Goal: Use online tool/utility: Utilize a website feature to perform a specific function

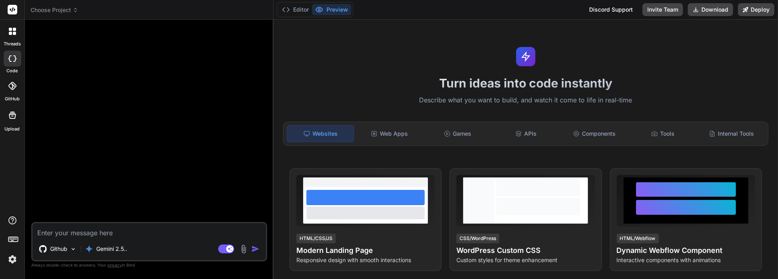
click at [102, 232] on textarea at bounding box center [149, 230] width 234 height 14
type textarea "m"
type textarea "x"
type textarea "ma"
type textarea "x"
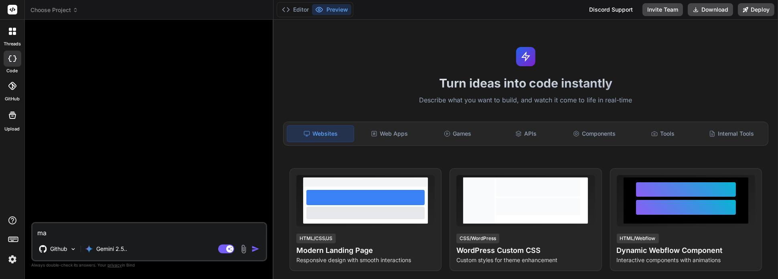
type textarea "mak"
type textarea "x"
type textarea "make"
type textarea "x"
type textarea "make"
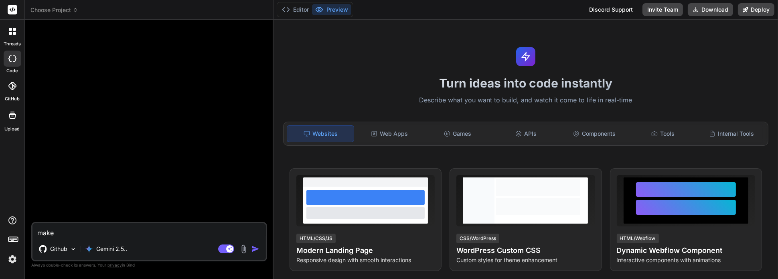
type textarea "x"
type textarea "make a"
type textarea "x"
type textarea "make a"
type textarea "x"
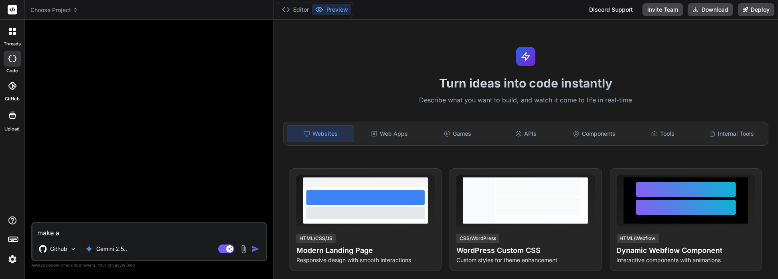
type textarea "make a d"
type textarea "x"
type textarea "make a di"
type textarea "x"
type textarea "make a dir"
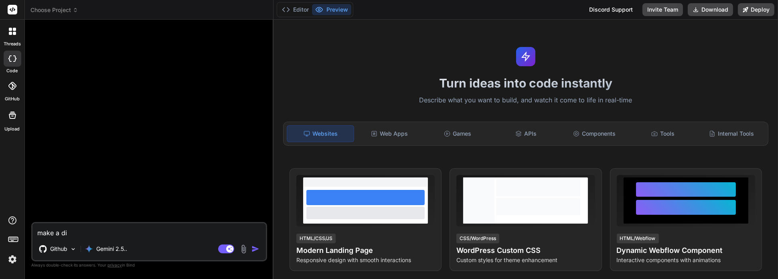
type textarea "x"
type textarea "make a dire"
type textarea "x"
type textarea "make a direc"
type textarea "x"
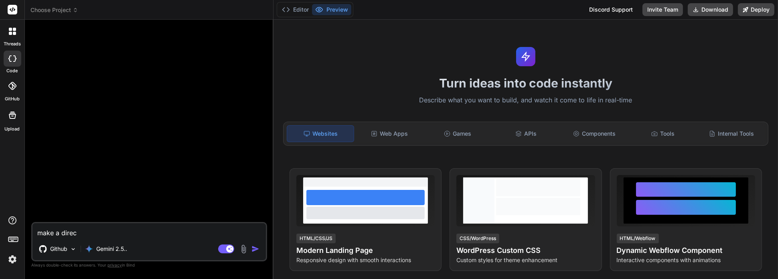
type textarea "make a direct"
type textarea "x"
type textarea "make a directo"
type textarea "x"
type textarea "make a director"
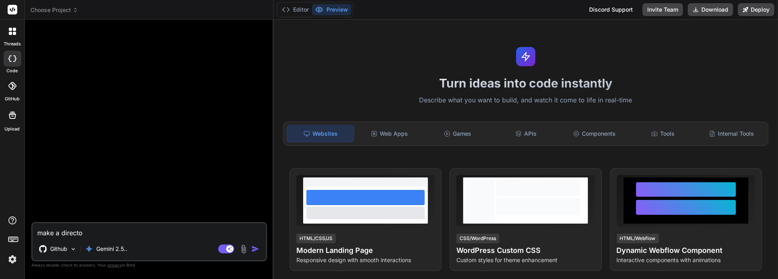
type textarea "x"
type textarea "make a directory"
type textarea "x"
type textarea "make a directory"
type textarea "x"
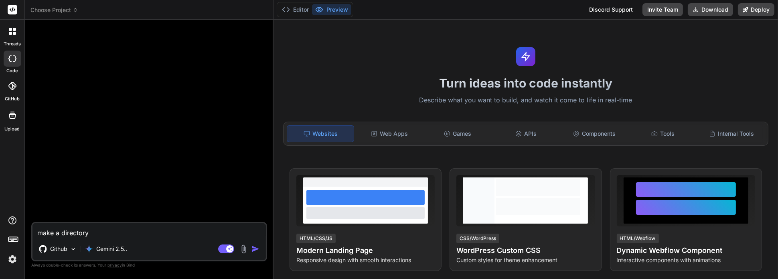
type textarea "make a directory f"
type textarea "x"
type textarea "make a directory fo"
type textarea "x"
type textarea "make a directory for"
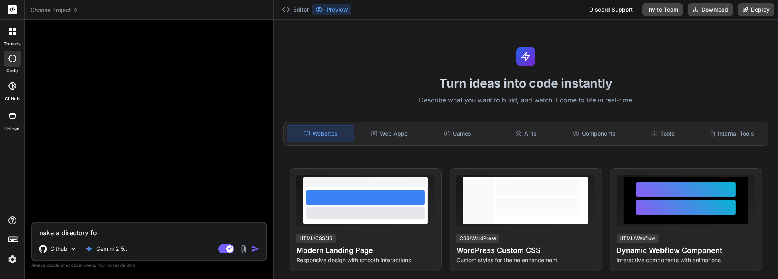
type textarea "x"
type textarea "make a directory for"
type textarea "x"
type textarea "make a directory for t"
type textarea "x"
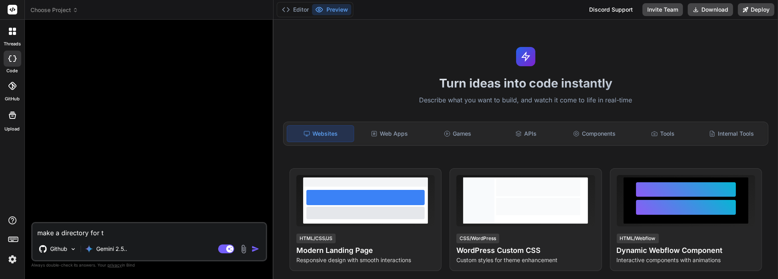
type textarea "make a directory for th"
type textarea "x"
type textarea "make a directory for the"
type textarea "x"
type textarea "make a directory for the"
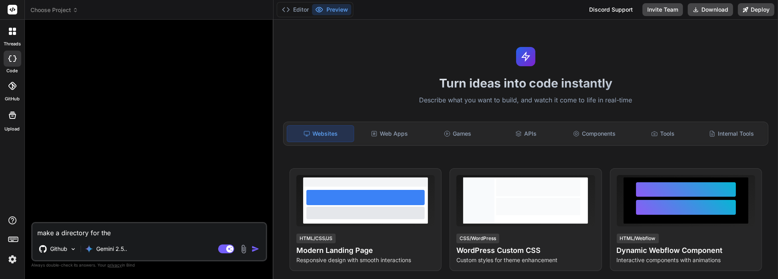
type textarea "x"
type textarea "make a directory for the h"
type textarea "x"
type textarea "make a directory for the ho"
type textarea "x"
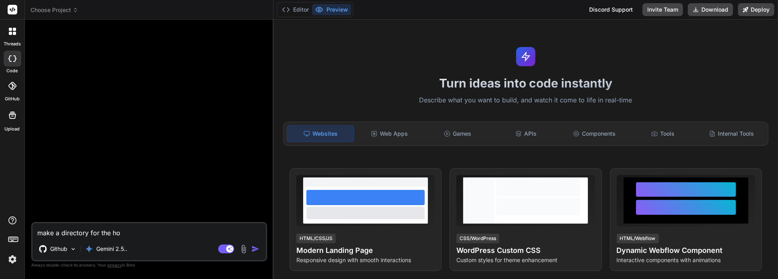
type textarea "make a directory for the hou"
type textarea "x"
type textarea "make a directory for the hous"
type textarea "x"
type textarea "make a directory for the hou"
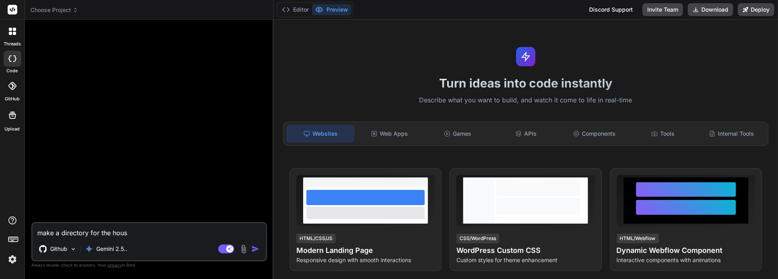
type textarea "x"
type textarea "make a directory for the ho"
type textarea "x"
type textarea "make a directory for the hom"
type textarea "x"
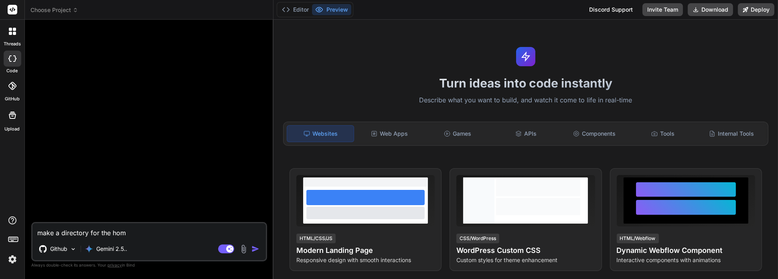
type textarea "make a directory for the home"
type textarea "x"
type textarea "make a directory for the homel"
type textarea "x"
type textarea "make a directory for the homele"
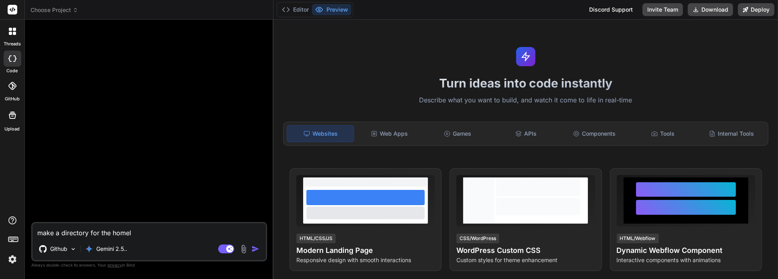
type textarea "x"
type textarea "make a directory for the homeles"
type textarea "x"
type textarea "make a directory for the homeless"
type textarea "x"
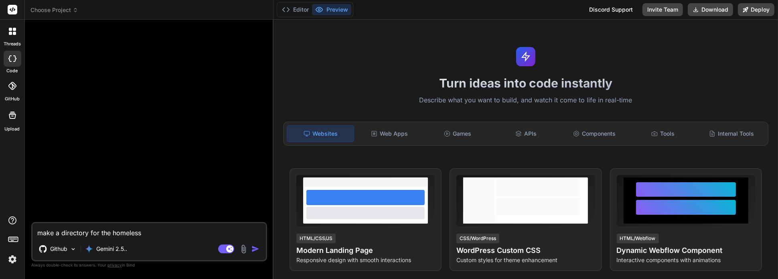
type textarea "make a directory for the homeless"
type textarea "x"
type textarea "make a directory for the homeless c"
type textarea "x"
type textarea "make a directory for the homeless co"
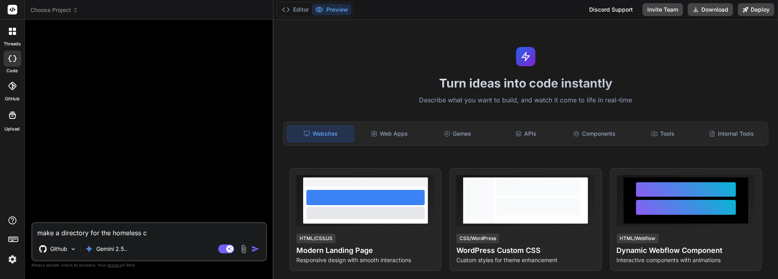
type textarea "x"
type textarea "make a directory for the homeless com"
type textarea "x"
type textarea "make a directory for the homeless comm"
type textarea "x"
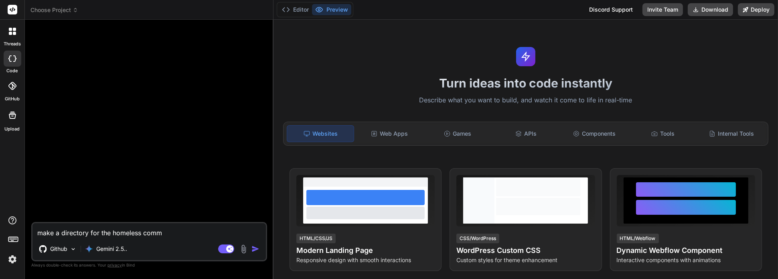
type textarea "make a directory for the homeless commu"
type textarea "x"
type textarea "make a directory for the homeless commun"
type textarea "x"
type textarea "make a directory for the homeless communi"
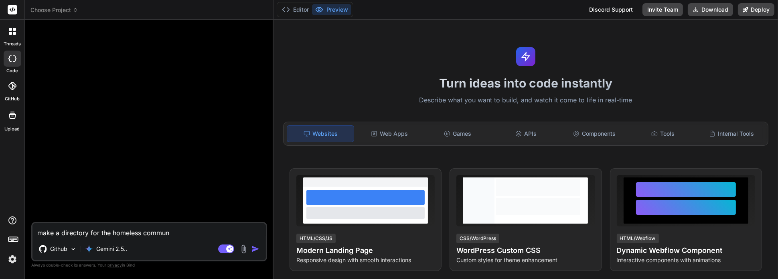
type textarea "x"
type textarea "make a directory for the homeless communit"
type textarea "x"
type textarea "make a directory for the homeless community"
type textarea "x"
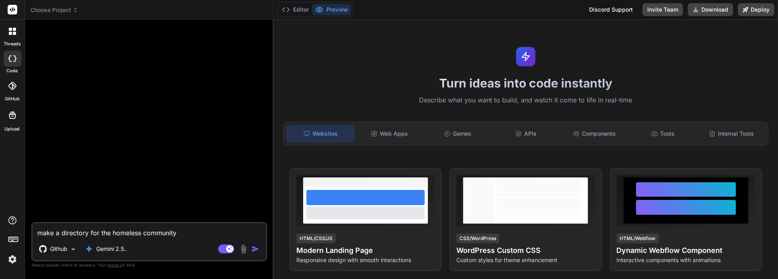
type textarea "make a directory for the homeless community"
type textarea "x"
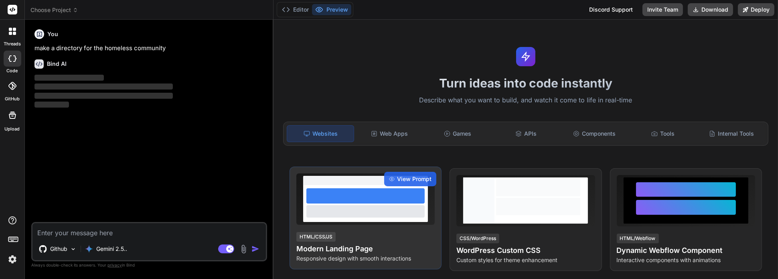
scroll to position [147, 0]
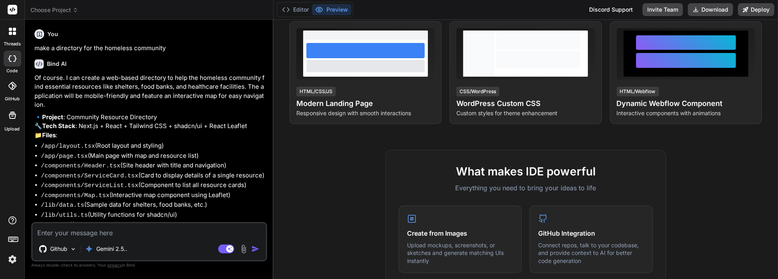
type textarea "x"
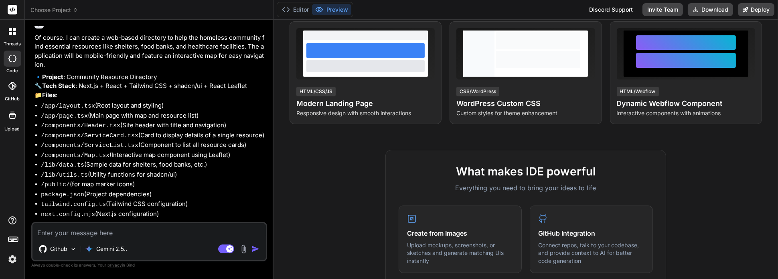
click at [147, 235] on textarea at bounding box center [149, 230] width 234 height 14
type textarea "y"
type textarea "x"
type textarea "ye"
type textarea "x"
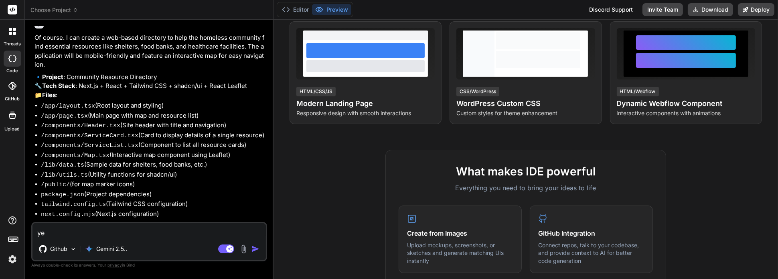
type textarea "yes"
type textarea "x"
type textarea "yes"
click at [254, 249] on img "button" at bounding box center [256, 249] width 8 height 8
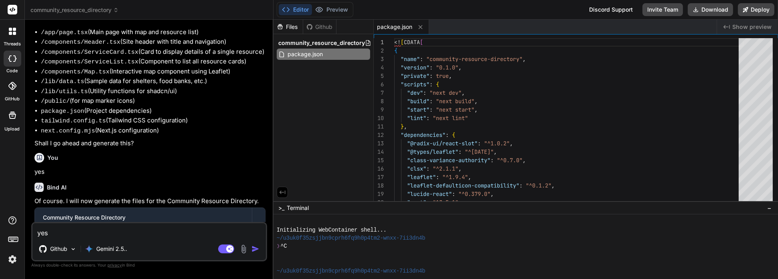
type textarea "x"
